Goal: Information Seeking & Learning: Learn about a topic

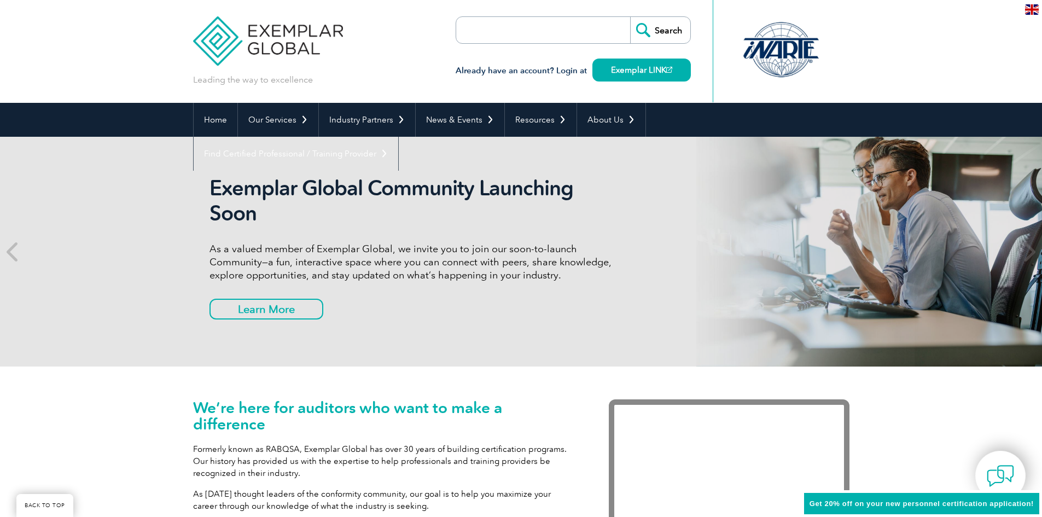
scroll to position [261, 0]
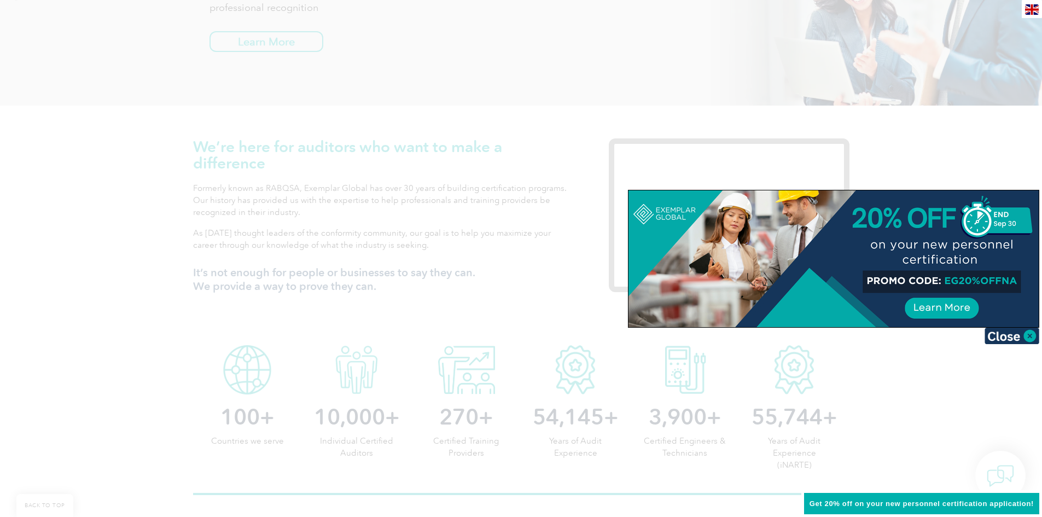
click at [444, 339] on div at bounding box center [521, 258] width 1042 height 517
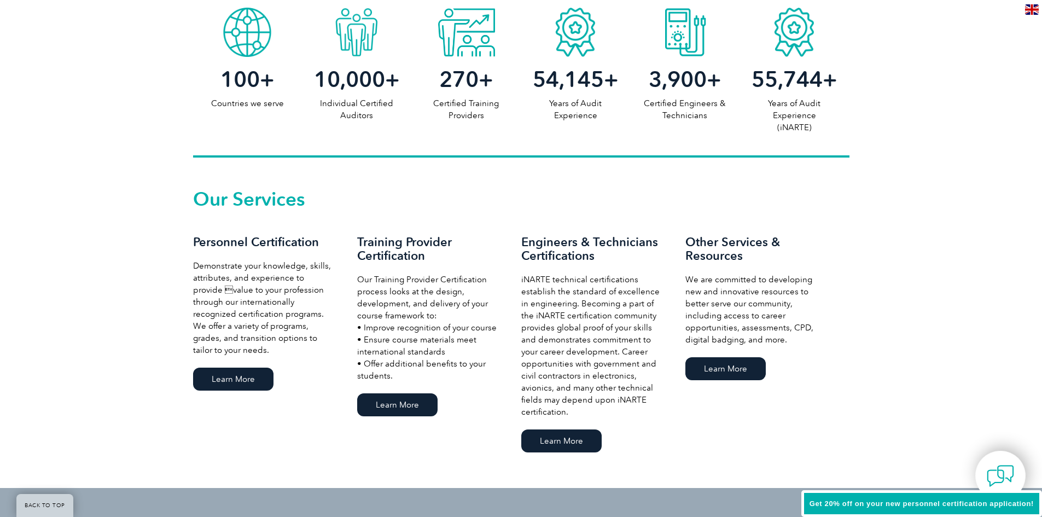
scroll to position [607, 0]
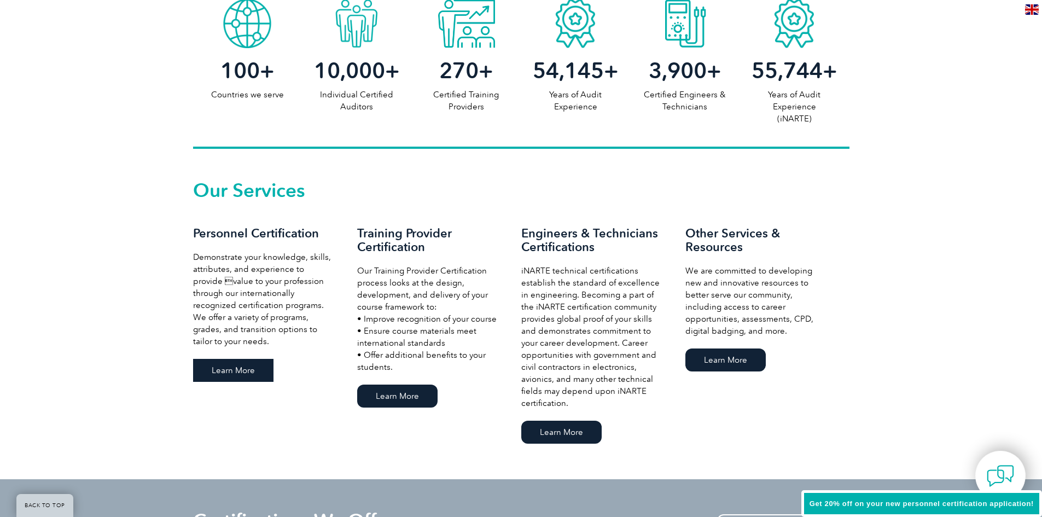
click at [247, 367] on link "Learn More" at bounding box center [233, 370] width 80 height 23
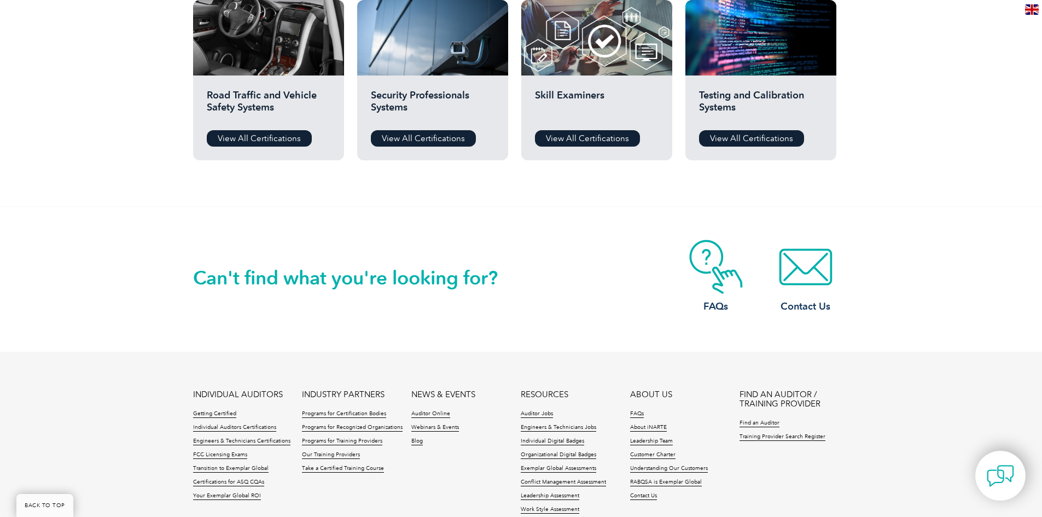
scroll to position [948, 0]
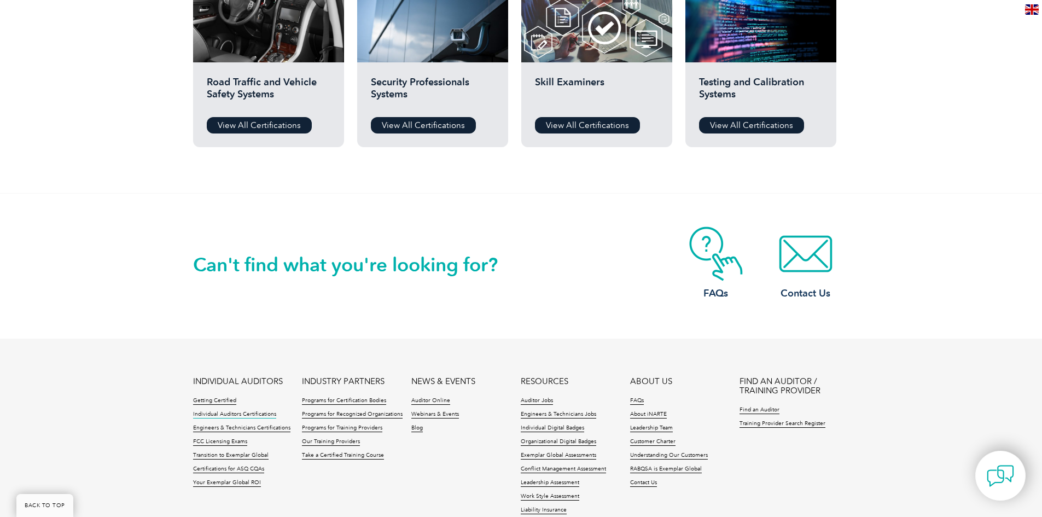
click at [252, 415] on link "Individual Auditors Certifications" at bounding box center [234, 415] width 83 height 8
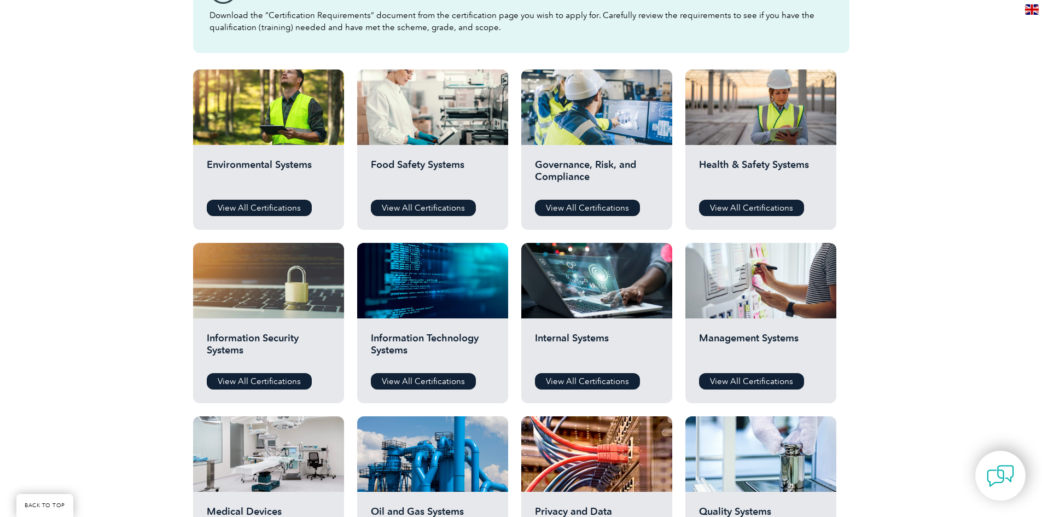
scroll to position [346, 0]
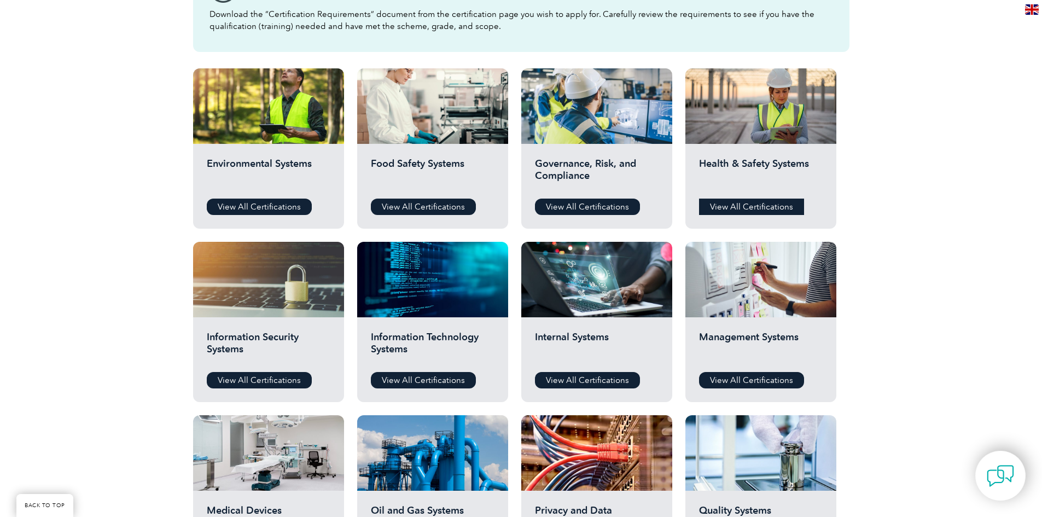
click at [771, 208] on link "View All Certifications" at bounding box center [751, 207] width 105 height 16
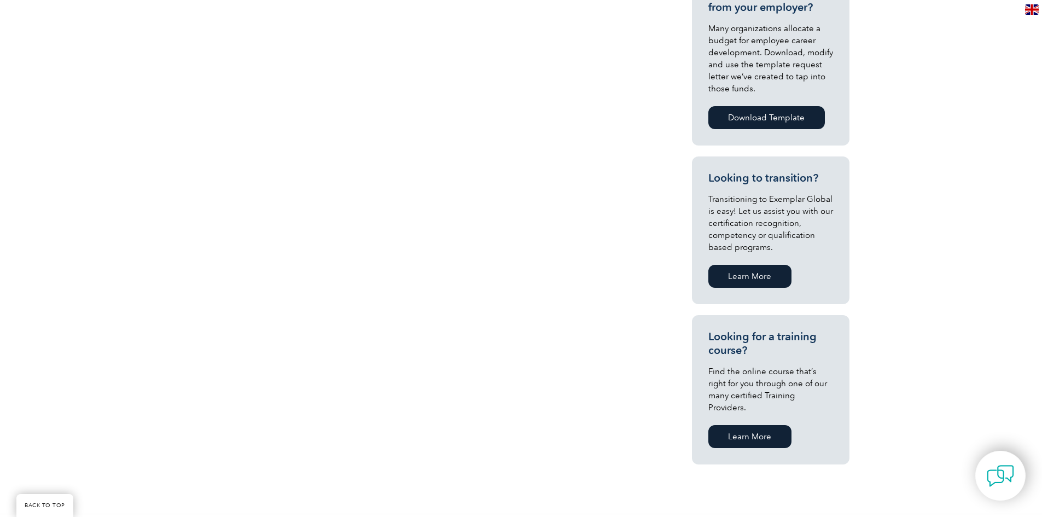
scroll to position [437, 0]
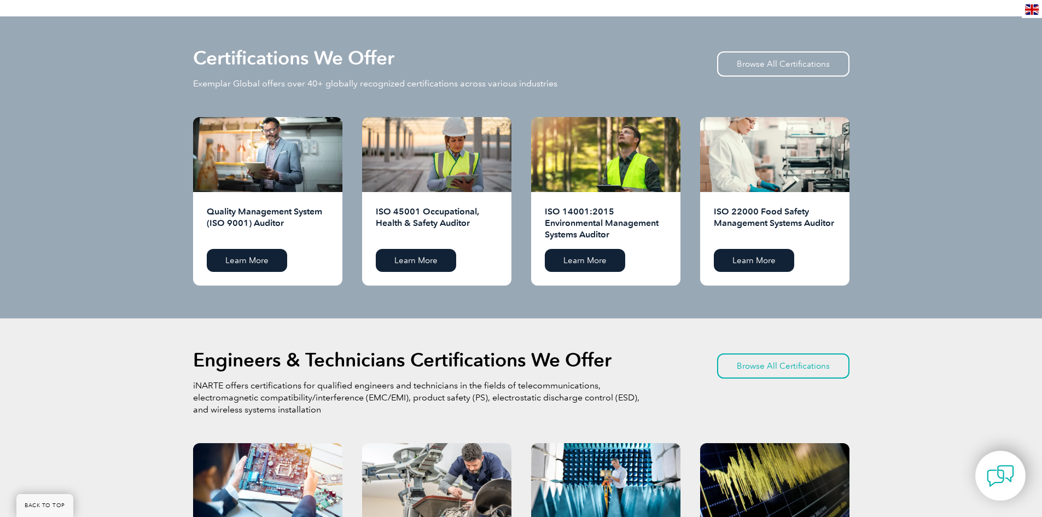
scroll to position [1094, 0]
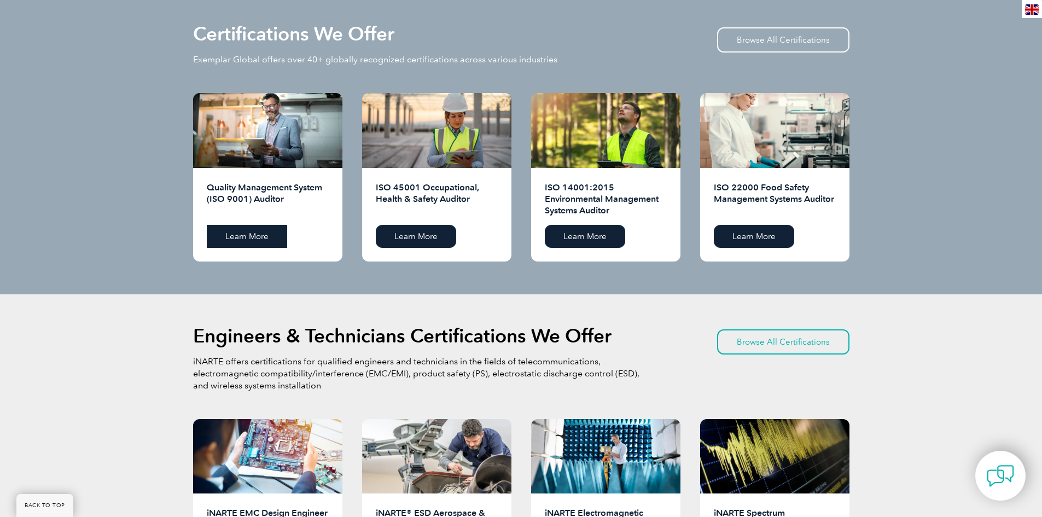
click at [262, 237] on link "Learn More" at bounding box center [247, 236] width 80 height 23
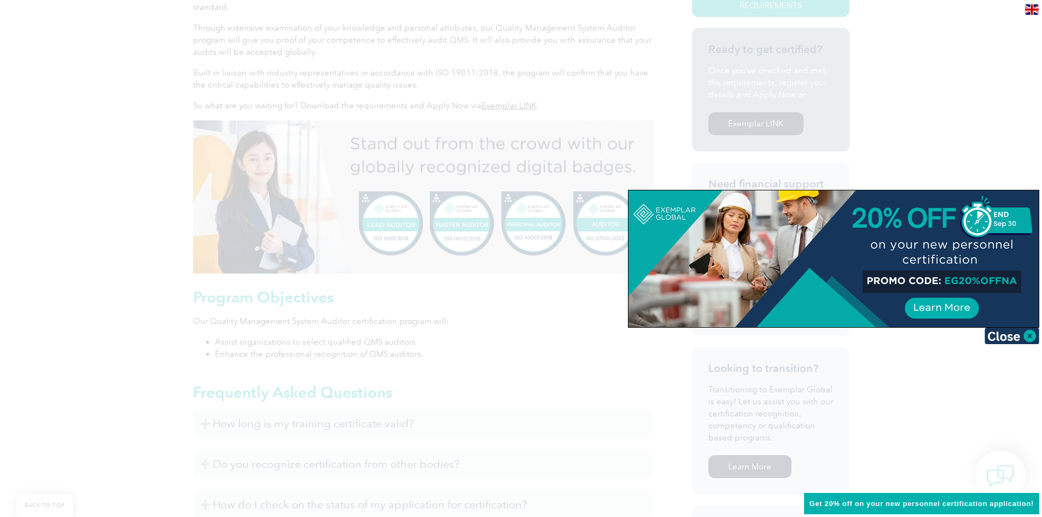
click at [123, 240] on div at bounding box center [521, 258] width 1042 height 517
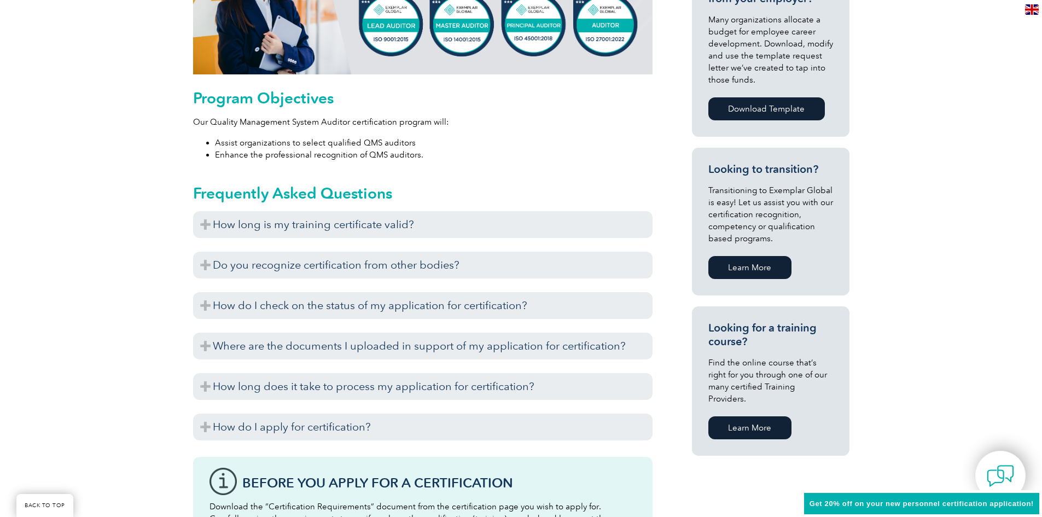
scroll to position [529, 0]
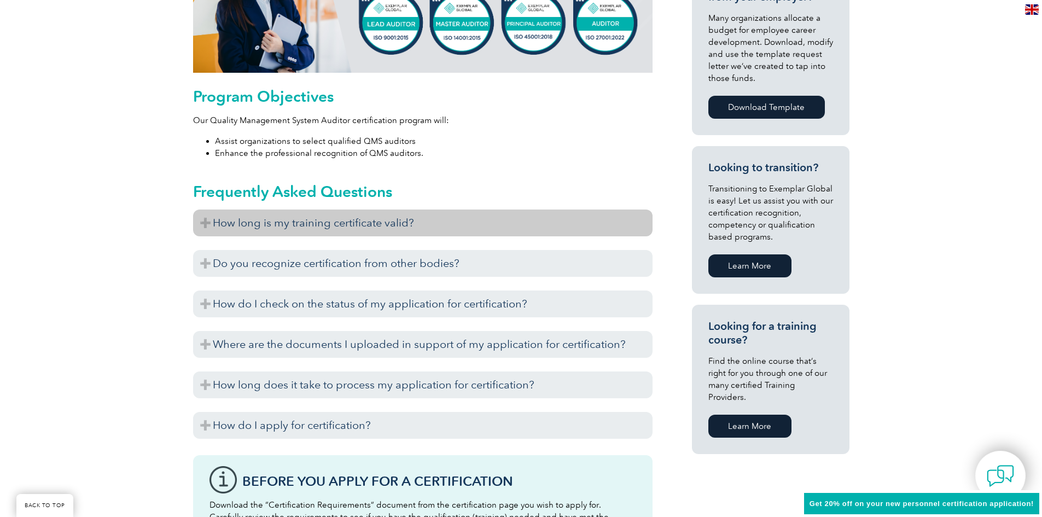
click at [205, 225] on h3 "How long is my training certificate valid?" at bounding box center [422, 222] width 459 height 27
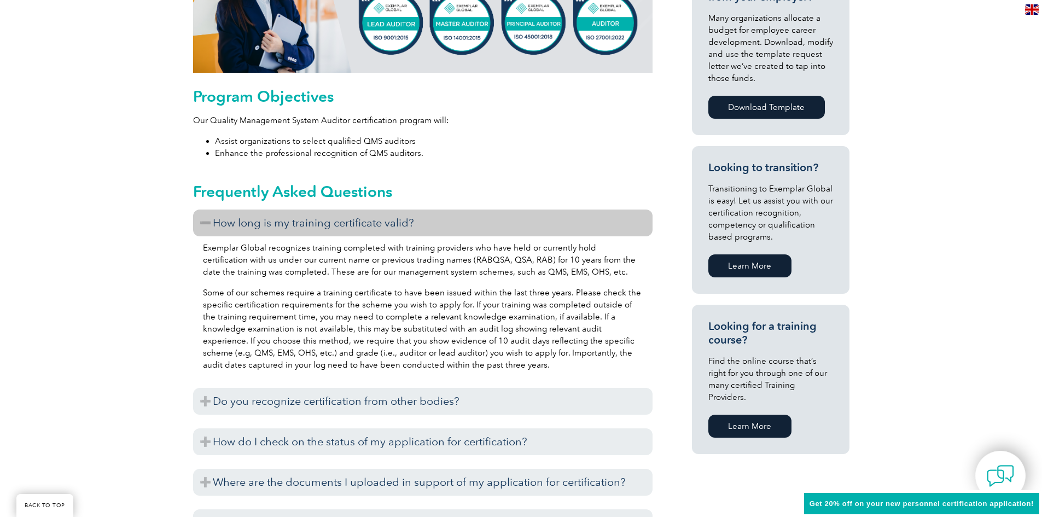
click at [202, 228] on h3 "How long is my training certificate valid?" at bounding box center [422, 222] width 459 height 27
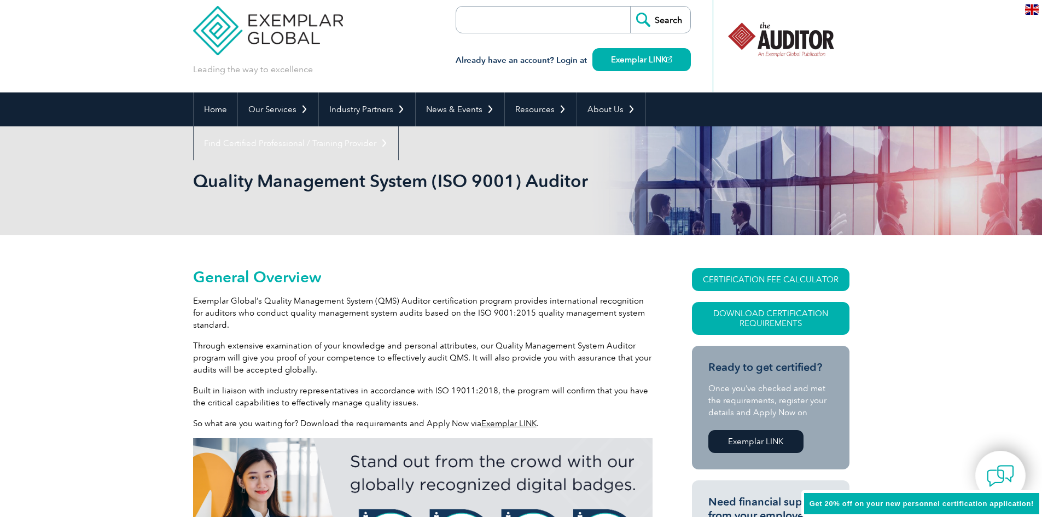
scroll to position [0, 0]
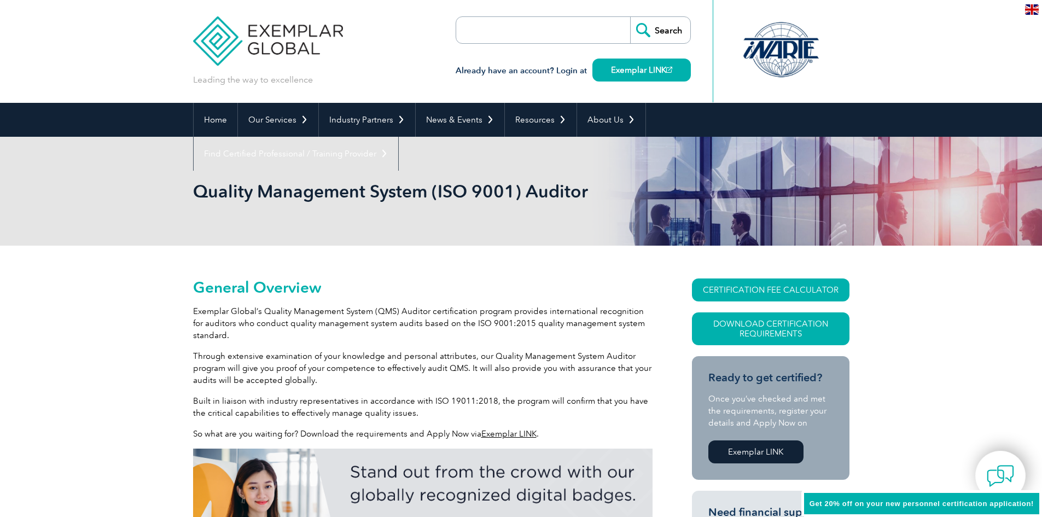
click at [532, 27] on input "search" at bounding box center [519, 30] width 115 height 26
type input "associate auditor"
click at [630, 17] on input "Search" at bounding box center [660, 30] width 60 height 26
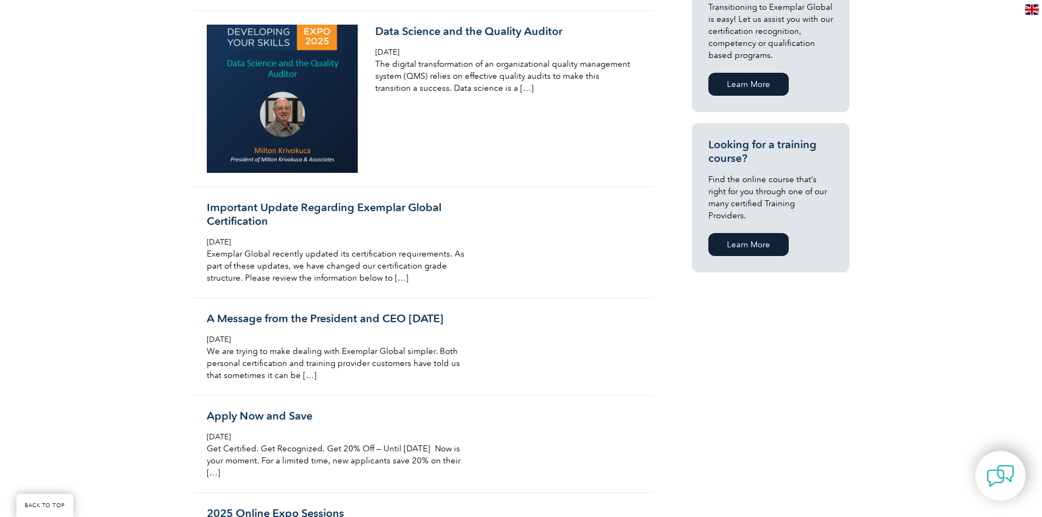
scroll to position [638, 0]
